Goal: Task Accomplishment & Management: Use online tool/utility

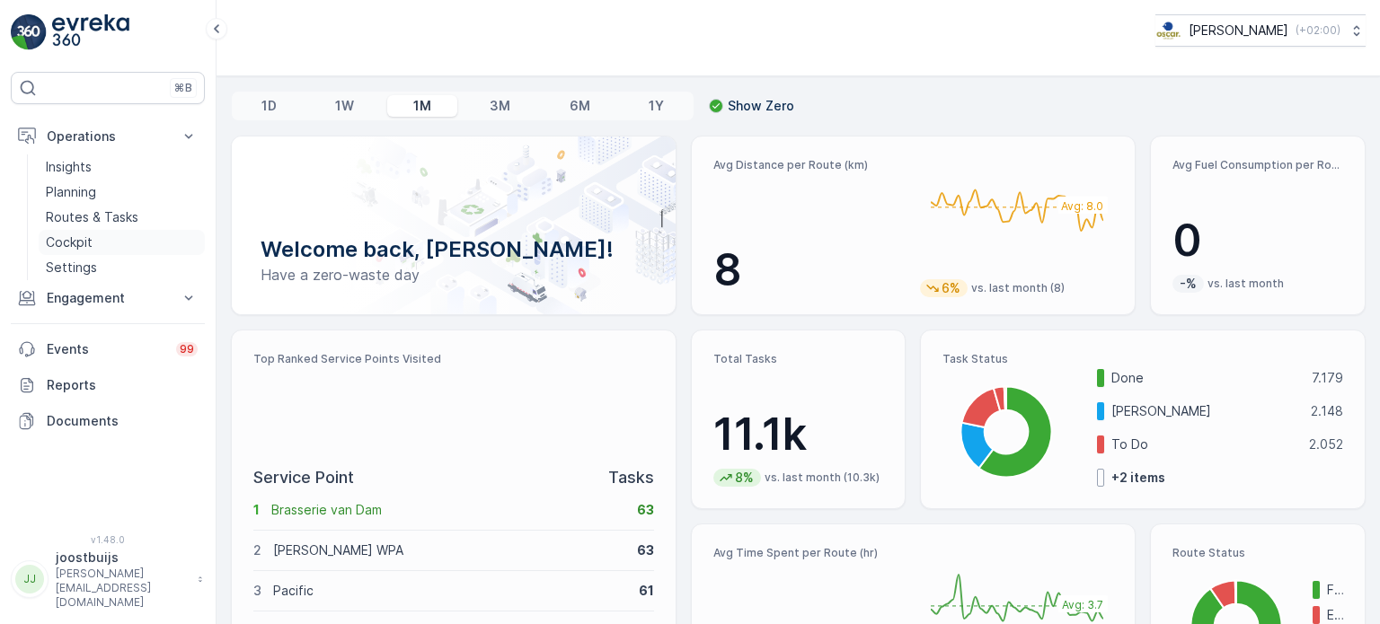
click at [69, 241] on p "Cockpit" at bounding box center [69, 243] width 47 height 18
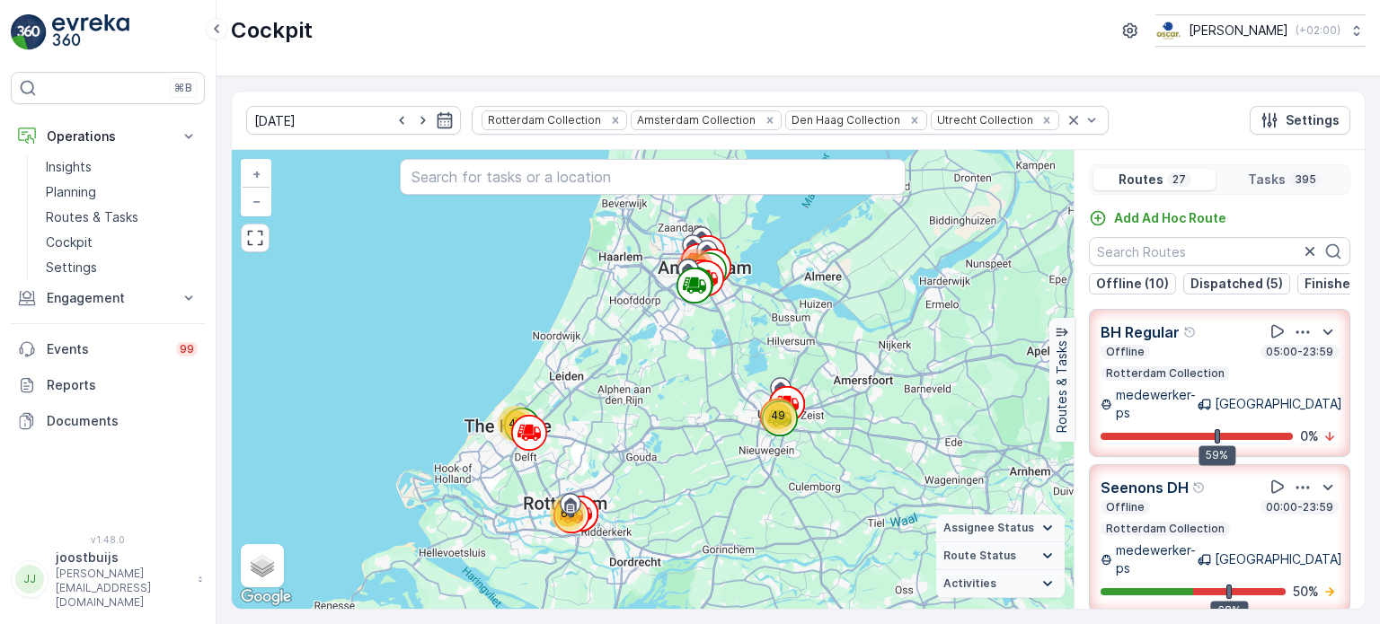
drag, startPoint x: 1364, startPoint y: 310, endPoint x: 1375, endPoint y: 384, distance: 74.4
click at [1375, 384] on div "[DATE] Rotterdam Collection Amsterdam Collection Den Haag Collection Utrecht Co…" at bounding box center [797, 350] width 1163 height 548
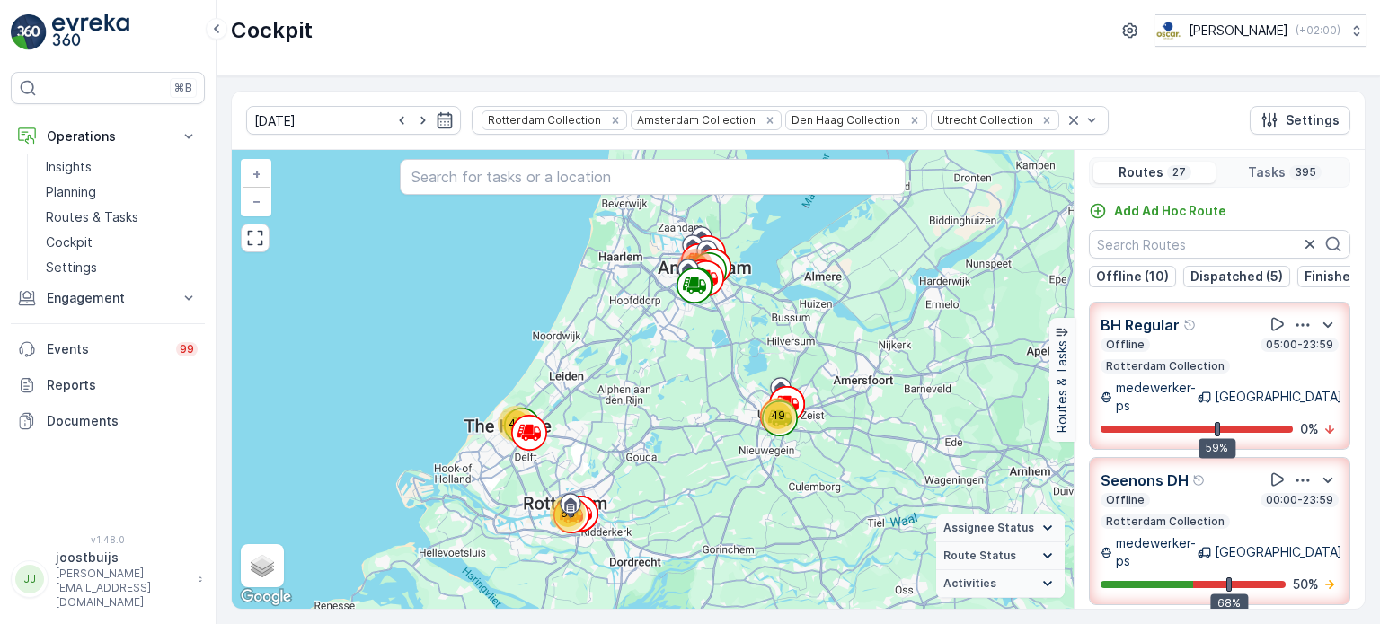
click at [1353, 323] on div "BH Regular Offline 05:00-23:59 Rotterdam Collection medewerker-ps [GEOGRAPHIC_D…" at bounding box center [1219, 467] width 290 height 331
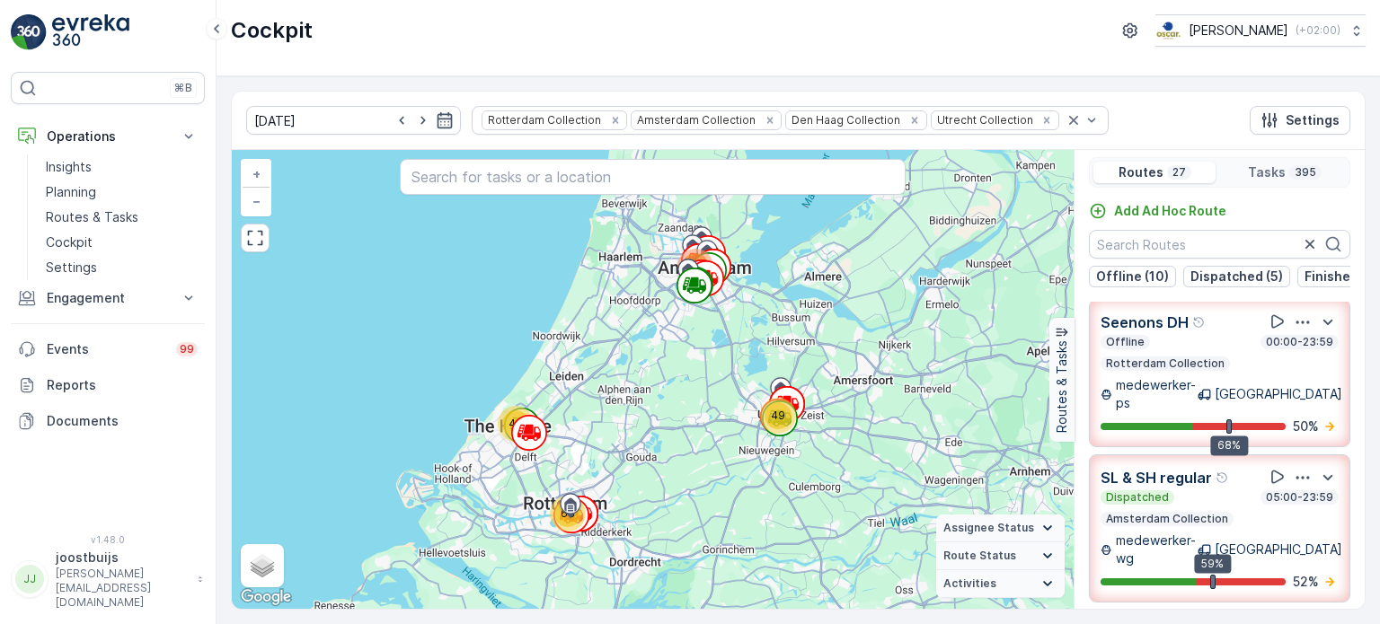
scroll to position [0, 0]
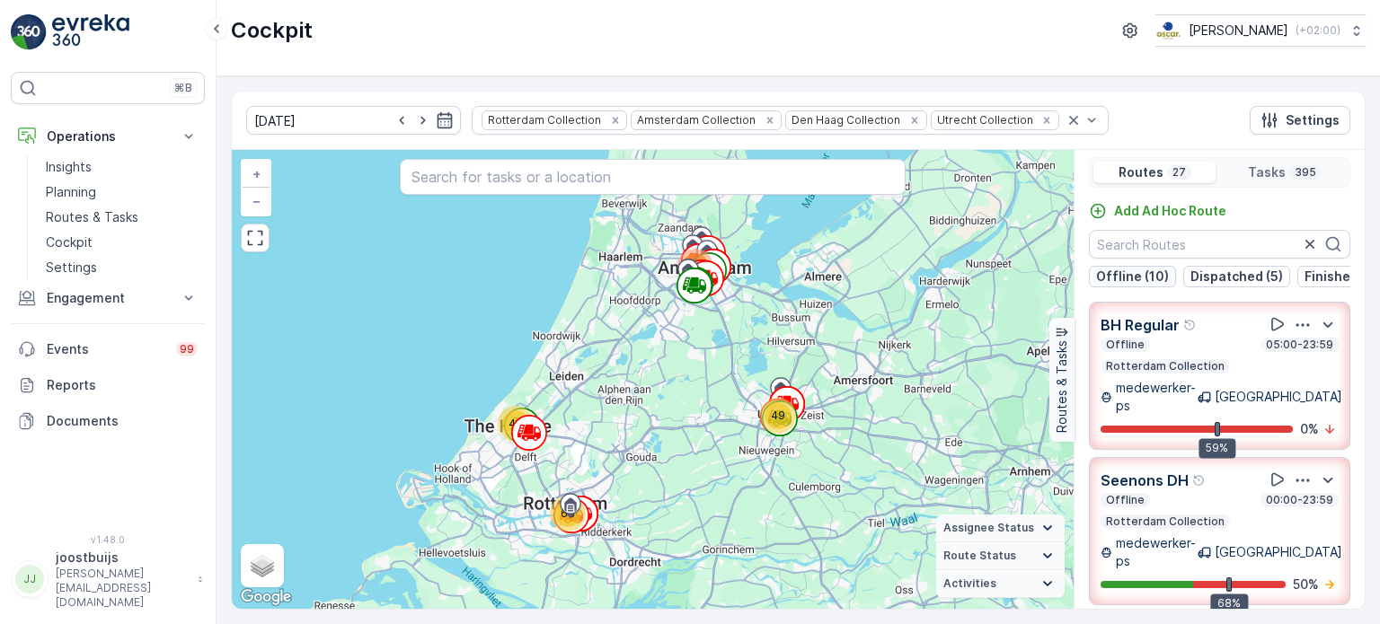
click at [1119, 272] on p "Offline (10)" at bounding box center [1132, 277] width 73 height 18
click at [1117, 272] on p "Offline (10)" at bounding box center [1132, 277] width 73 height 18
click at [1096, 278] on p "Offline (10)" at bounding box center [1132, 277] width 73 height 18
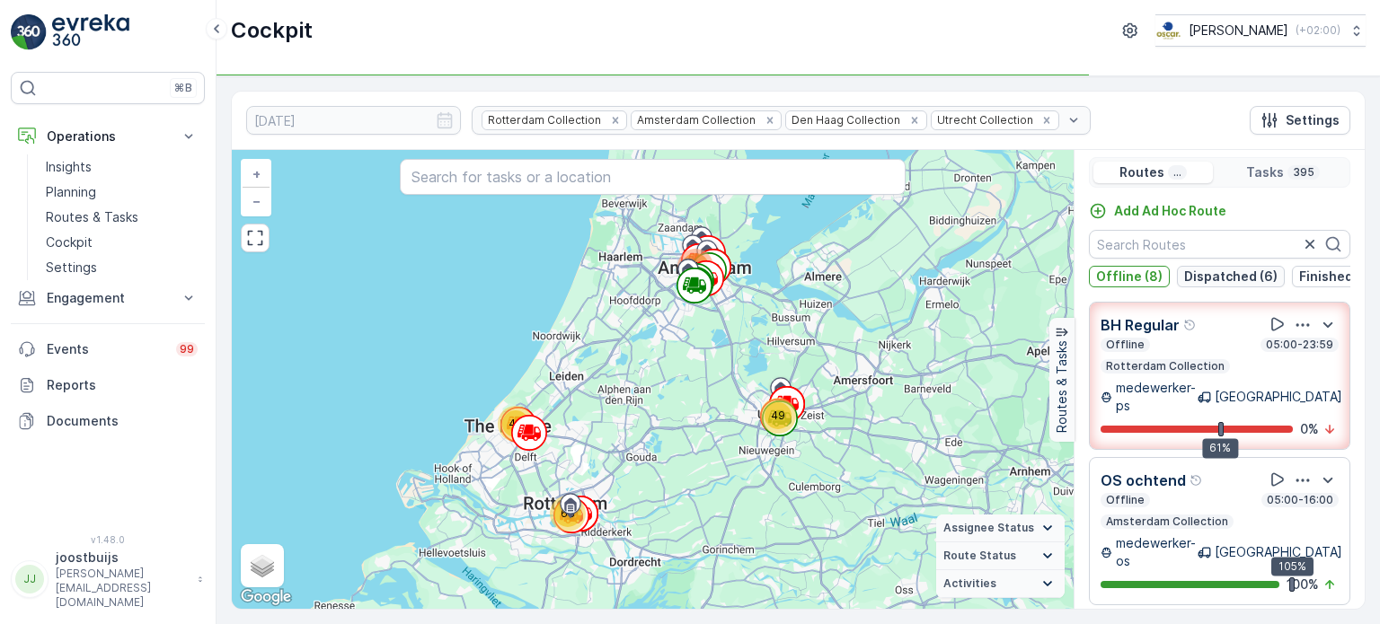
click at [1196, 279] on p "Dispatched (6)" at bounding box center [1230, 277] width 93 height 18
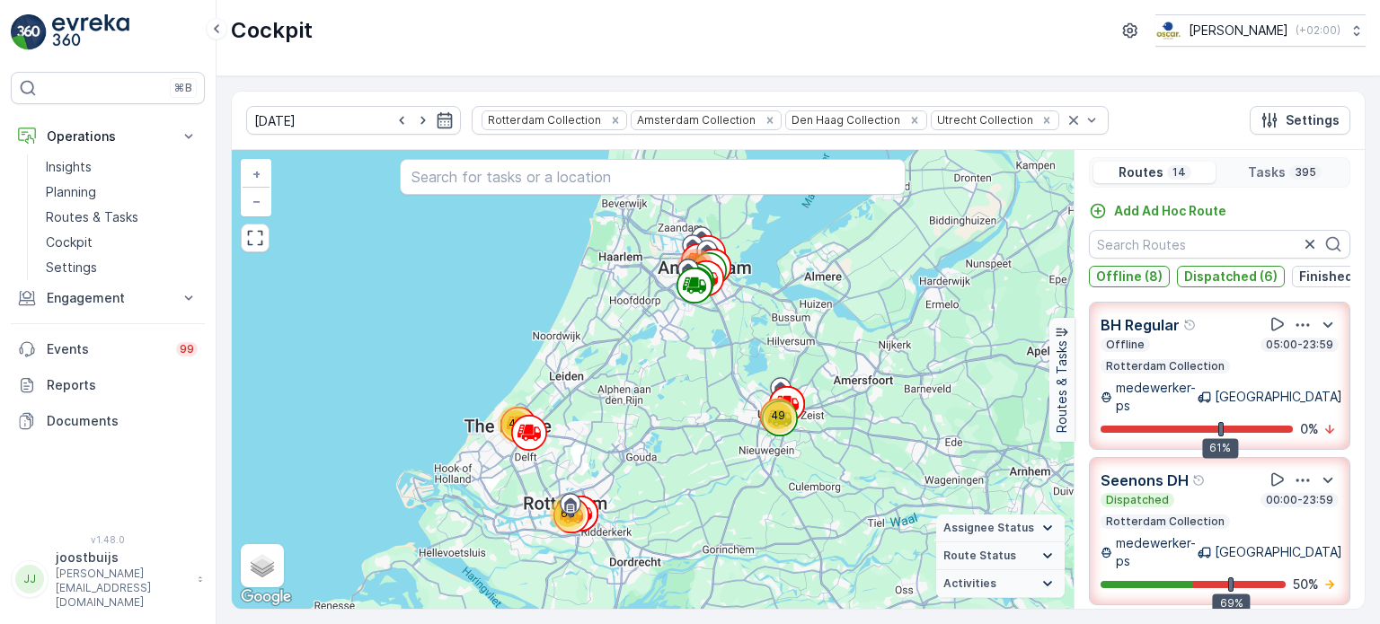
click at [1135, 272] on p "Offline (8)" at bounding box center [1129, 277] width 66 height 18
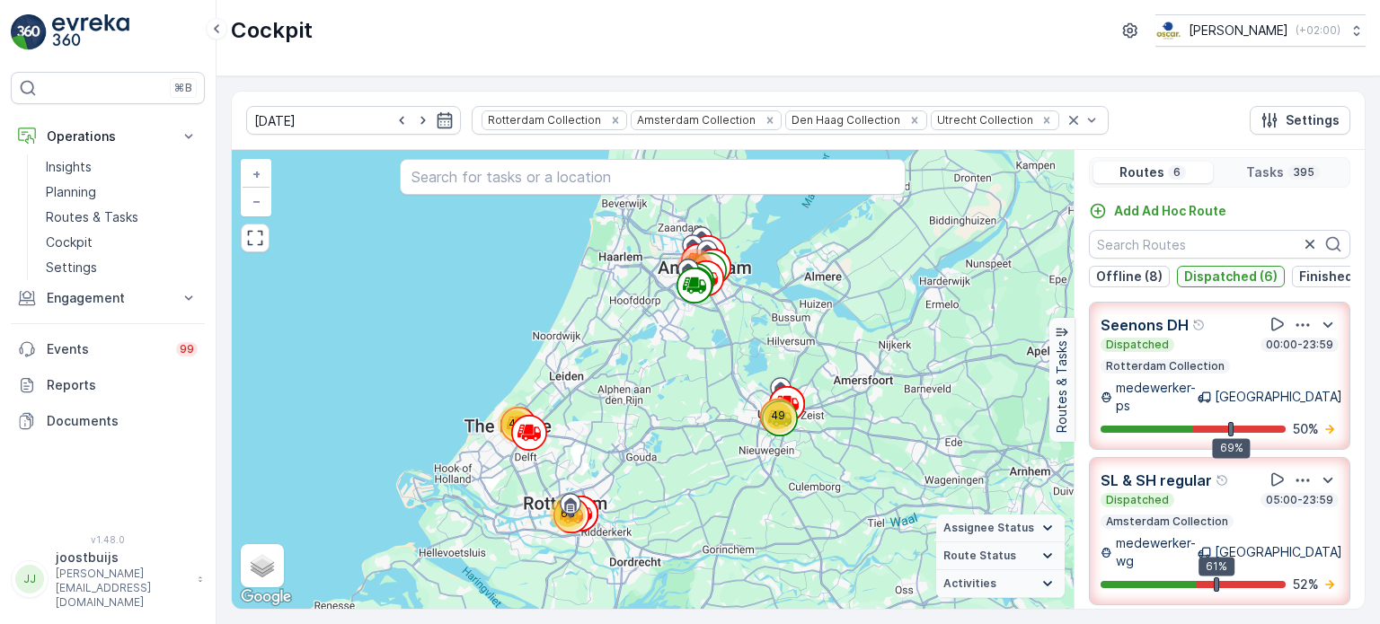
click at [1214, 276] on p "Dispatched (6)" at bounding box center [1230, 277] width 93 height 18
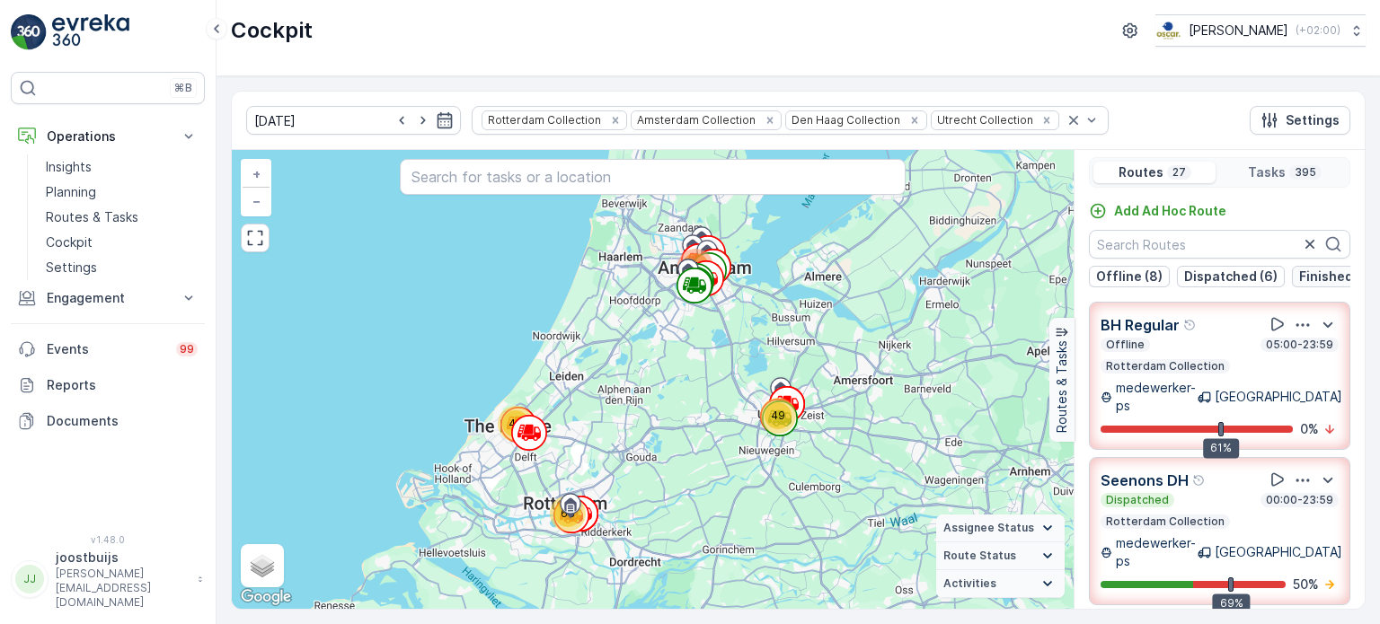
click at [1317, 283] on p "Finished (11)" at bounding box center [1338, 277] width 78 height 18
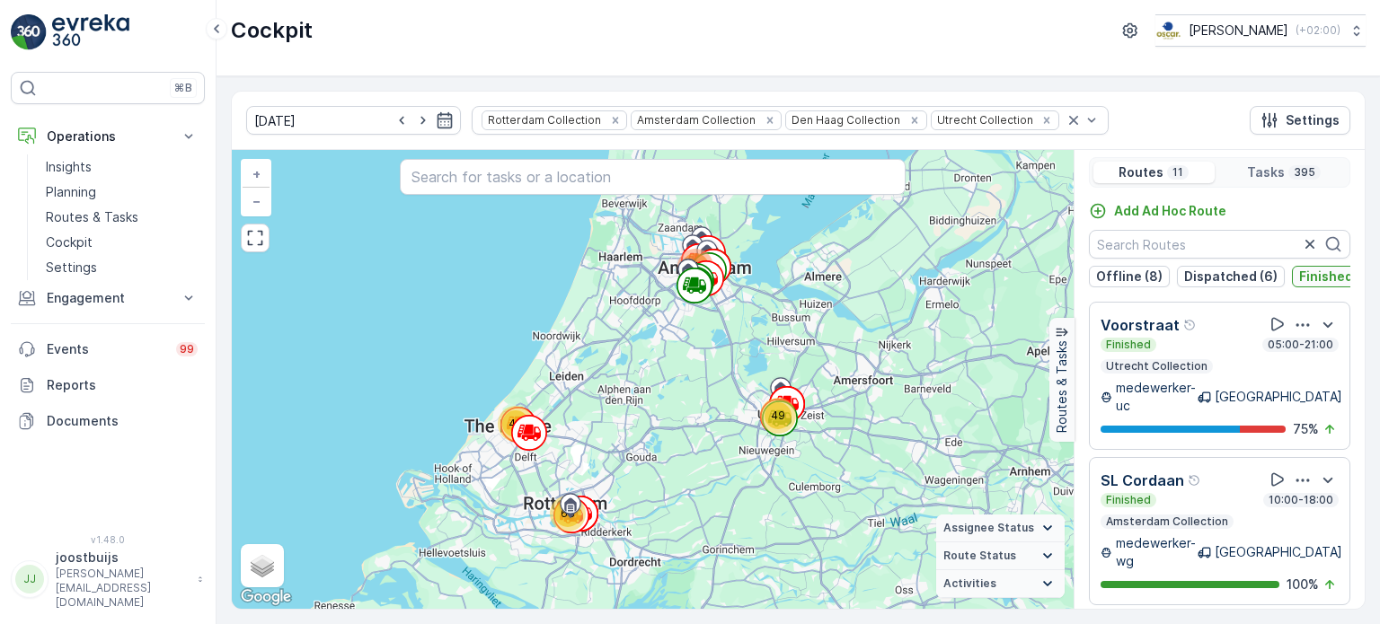
click at [1317, 283] on p "Finished (11)" at bounding box center [1338, 277] width 78 height 18
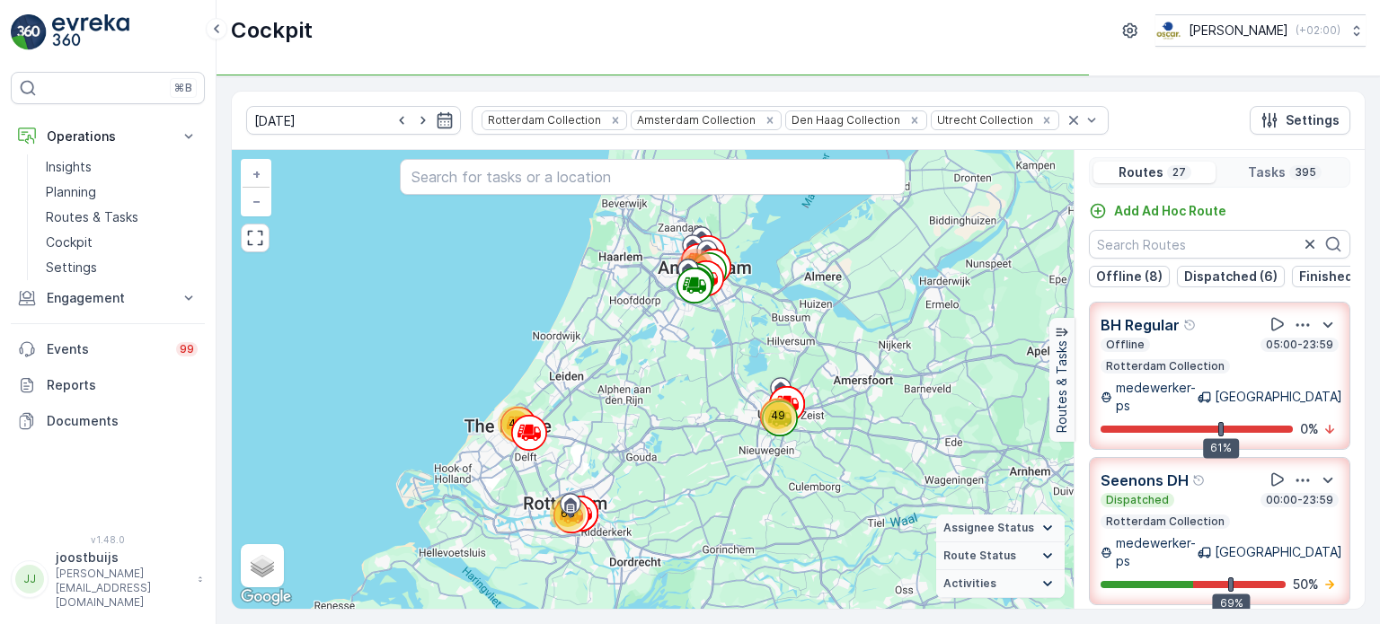
click at [1339, 297] on div "Add Ad Hoc Route Offline (8) Dispatched (6) Finished (11) Undispatched (2) BH R…" at bounding box center [1219, 417] width 290 height 430
click at [1339, 287] on div "Offline (8) Dispatched (6) Finished (11) Undispatched (2)" at bounding box center [1219, 277] width 261 height 22
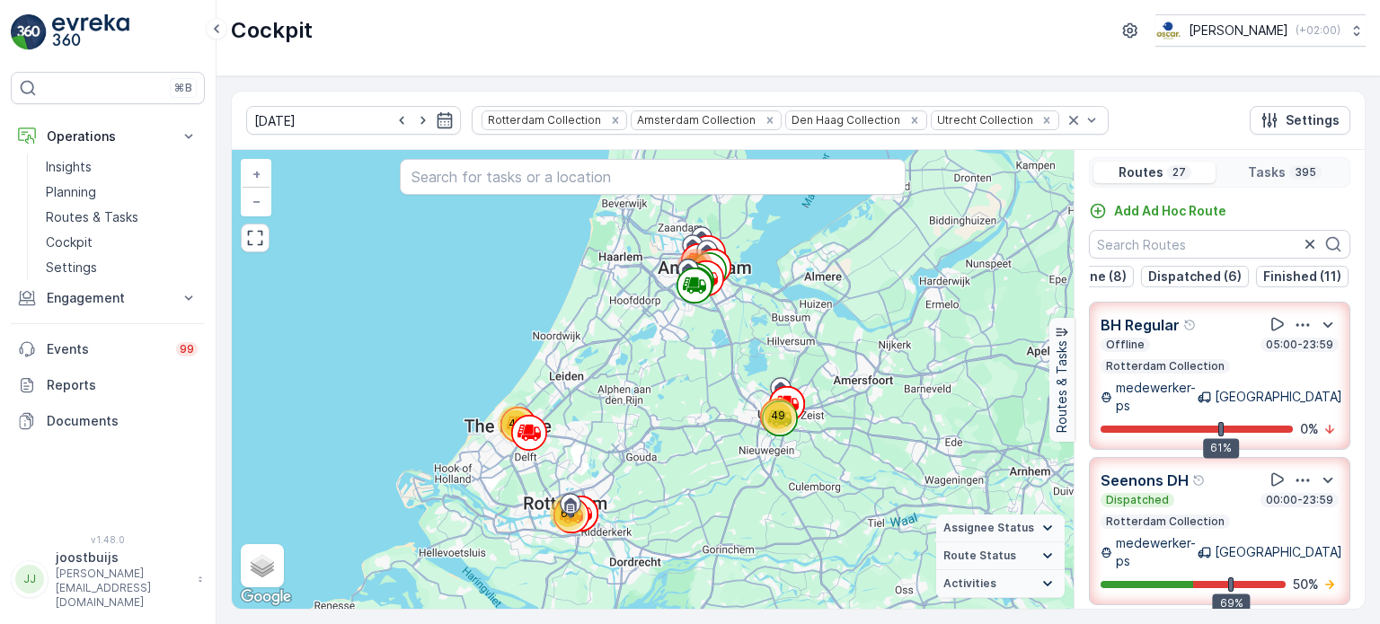
click at [1339, 287] on div "Offline (8) Dispatched (6) Finished (11) Undispatched (2)" at bounding box center [1219, 277] width 261 height 22
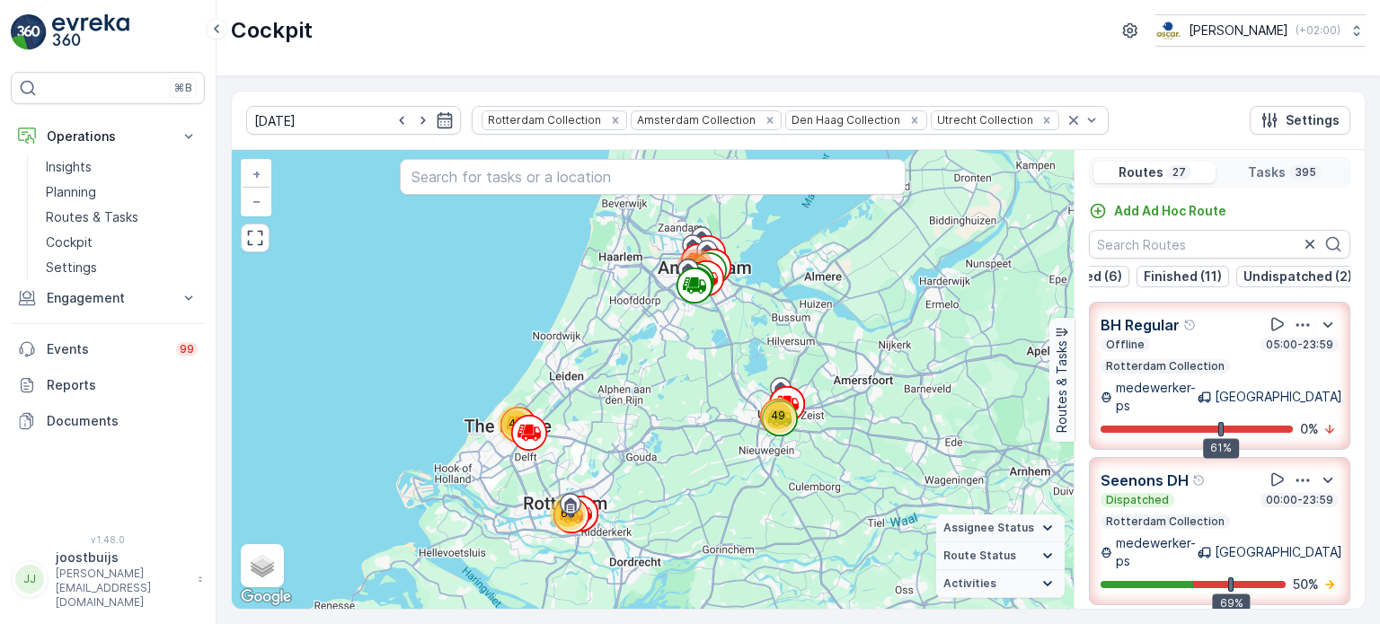
click at [1339, 287] on div "Offline (8) Dispatched (6) Finished (11) Undispatched (2)" at bounding box center [1219, 277] width 261 height 22
click at [1275, 276] on p "Undispatched (2)" at bounding box center [1297, 277] width 109 height 18
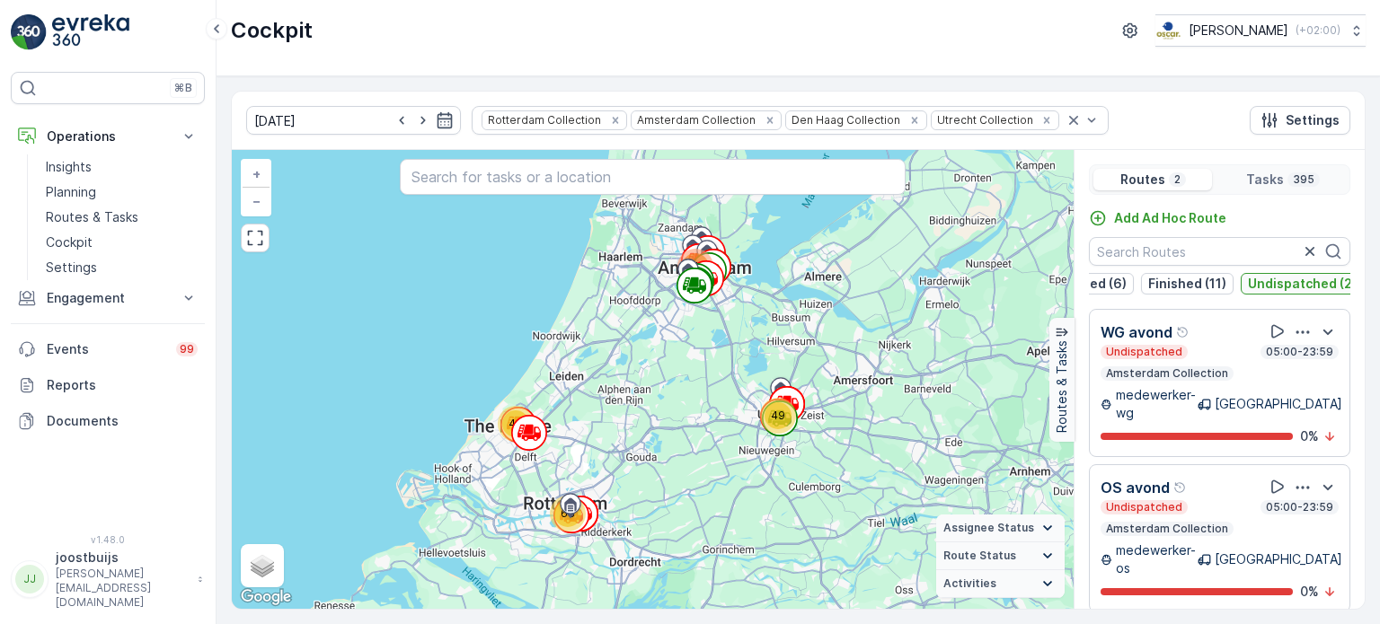
click at [1276, 279] on p "Undispatched (2)" at bounding box center [1302, 284] width 109 height 18
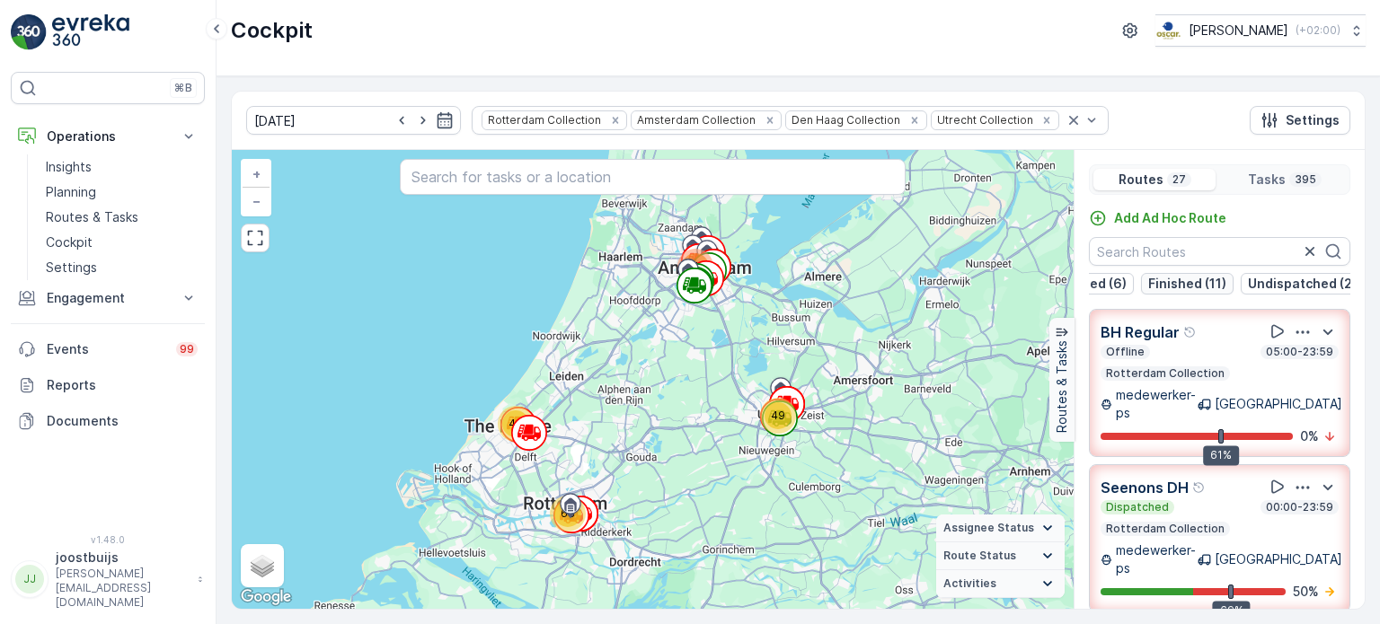
click at [1184, 286] on p "Finished (11)" at bounding box center [1187, 284] width 78 height 18
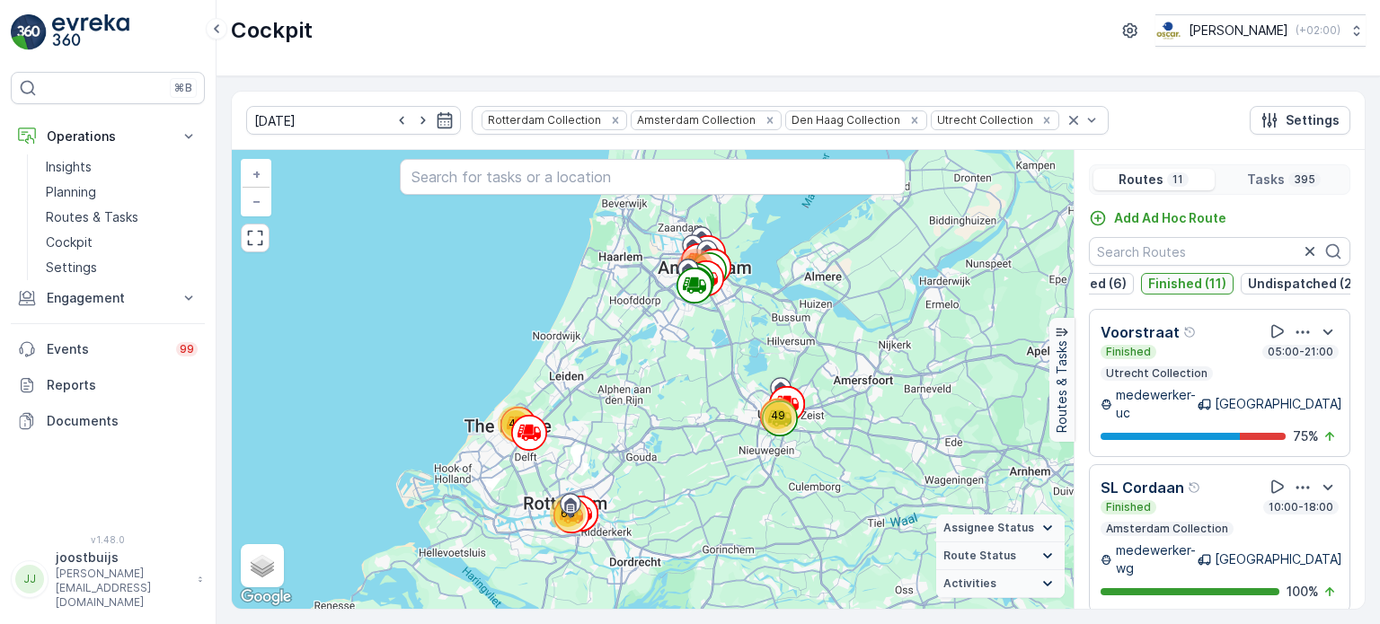
click at [1184, 286] on p "Finished (11)" at bounding box center [1187, 284] width 78 height 18
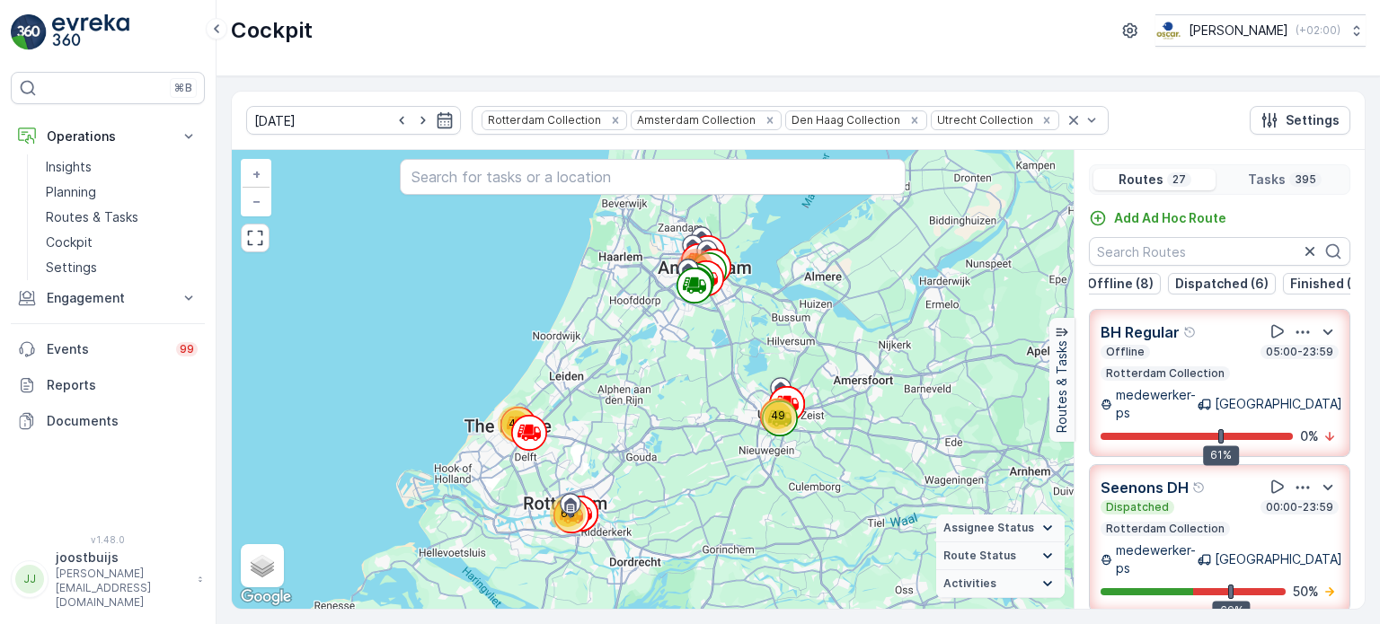
scroll to position [0, 0]
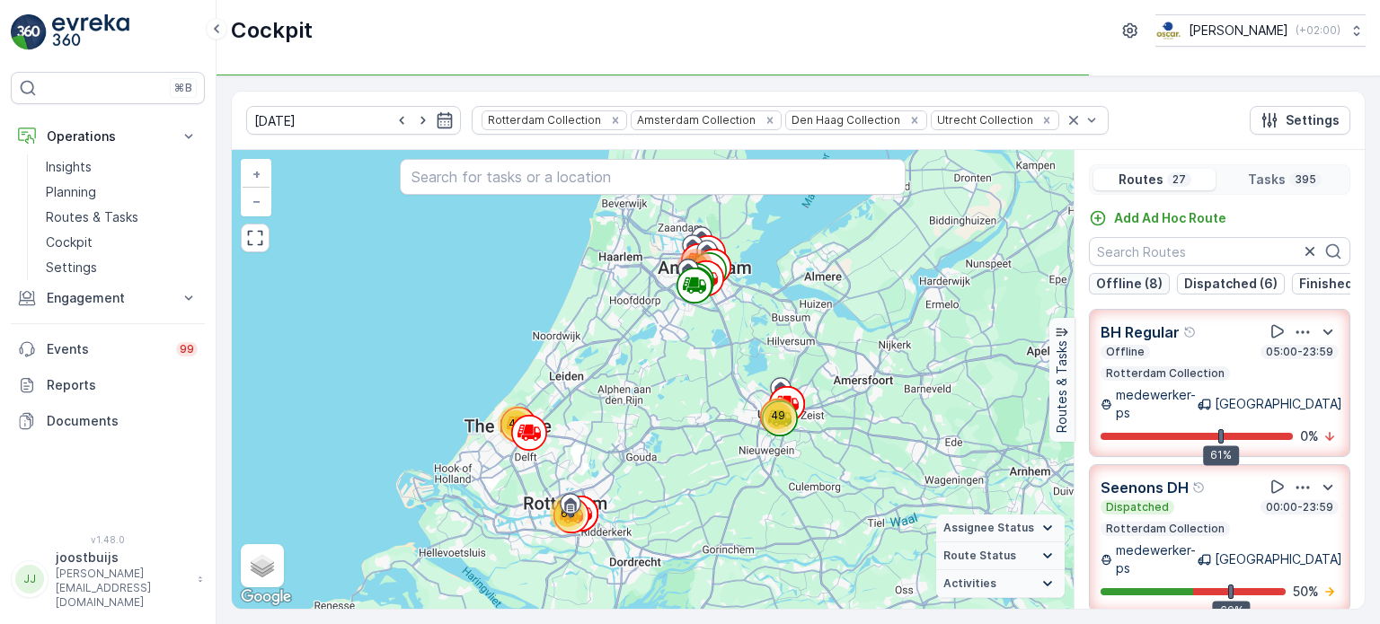
click at [1117, 280] on p "Offline (8)" at bounding box center [1129, 284] width 66 height 18
